Goal: Task Accomplishment & Management: Use online tool/utility

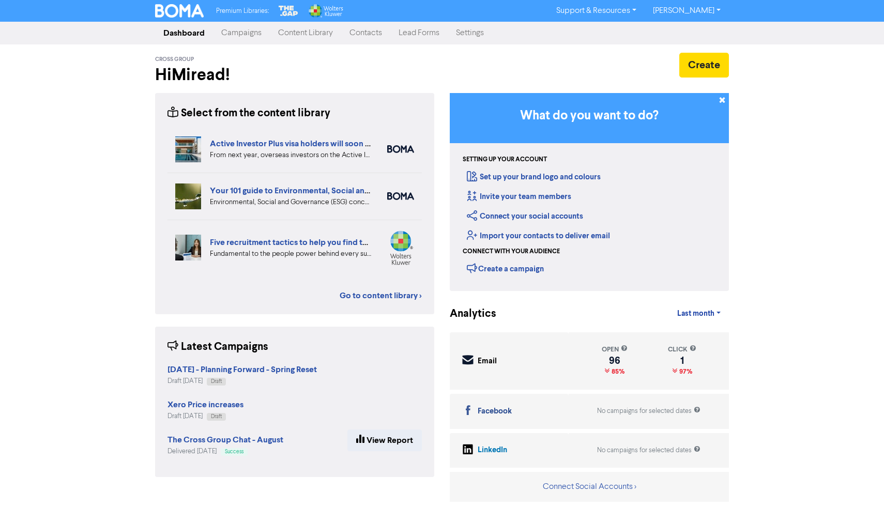
click at [240, 34] on link "Campaigns" at bounding box center [241, 33] width 57 height 21
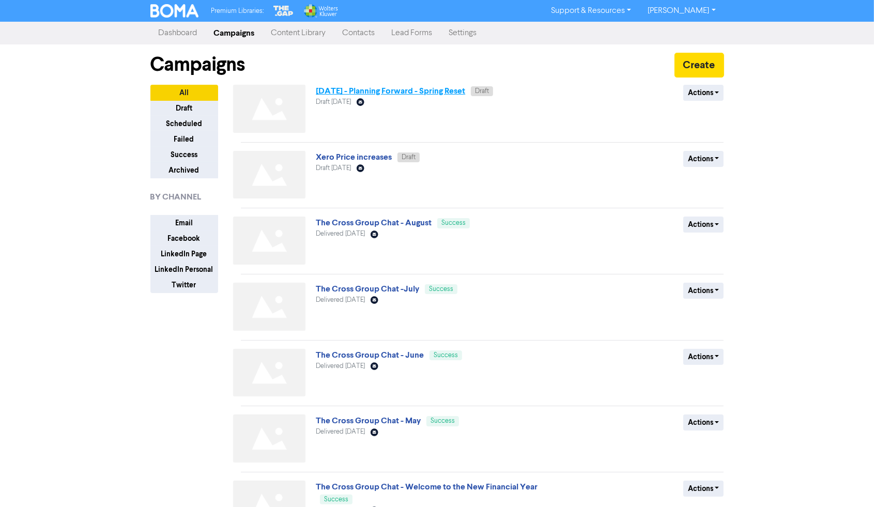
click at [380, 93] on link "[DATE] - Planning Forward - Spring Reset" at bounding box center [390, 91] width 149 height 10
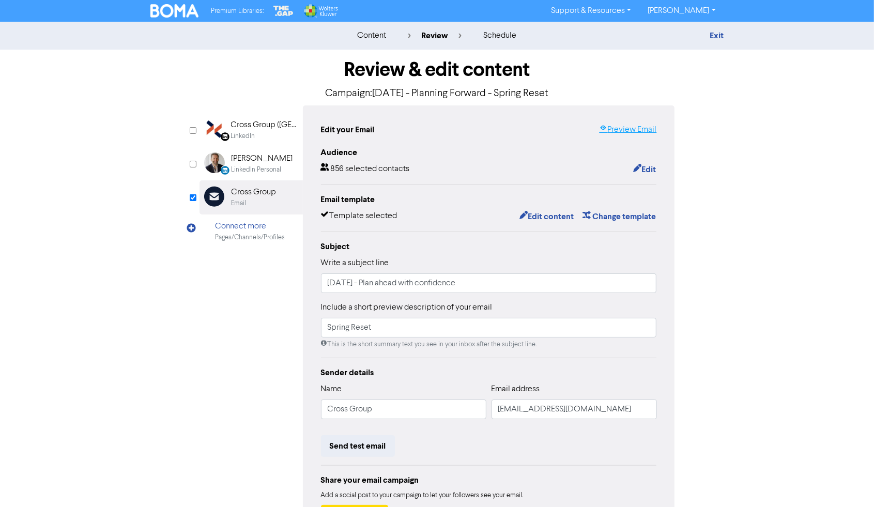
click at [636, 129] on link "Preview Email" at bounding box center [627, 130] width 57 height 12
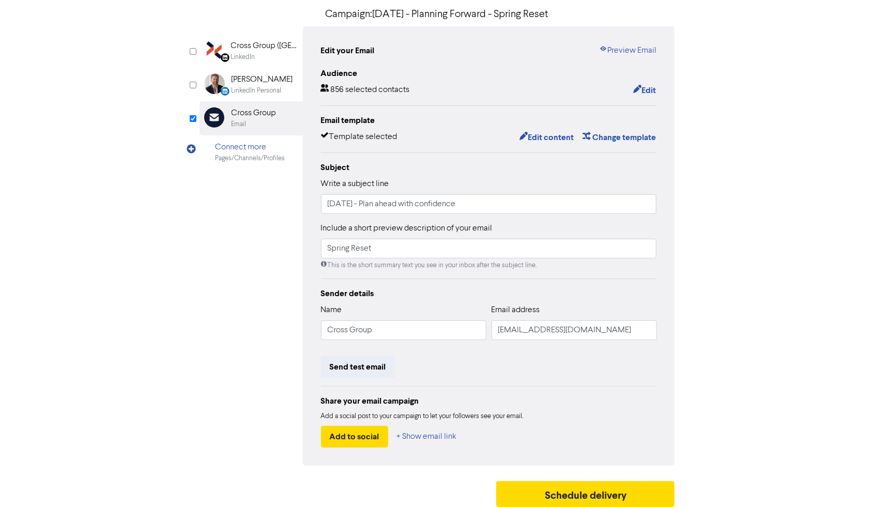
scroll to position [82, 0]
